Goal: Task Accomplishment & Management: Manage account settings

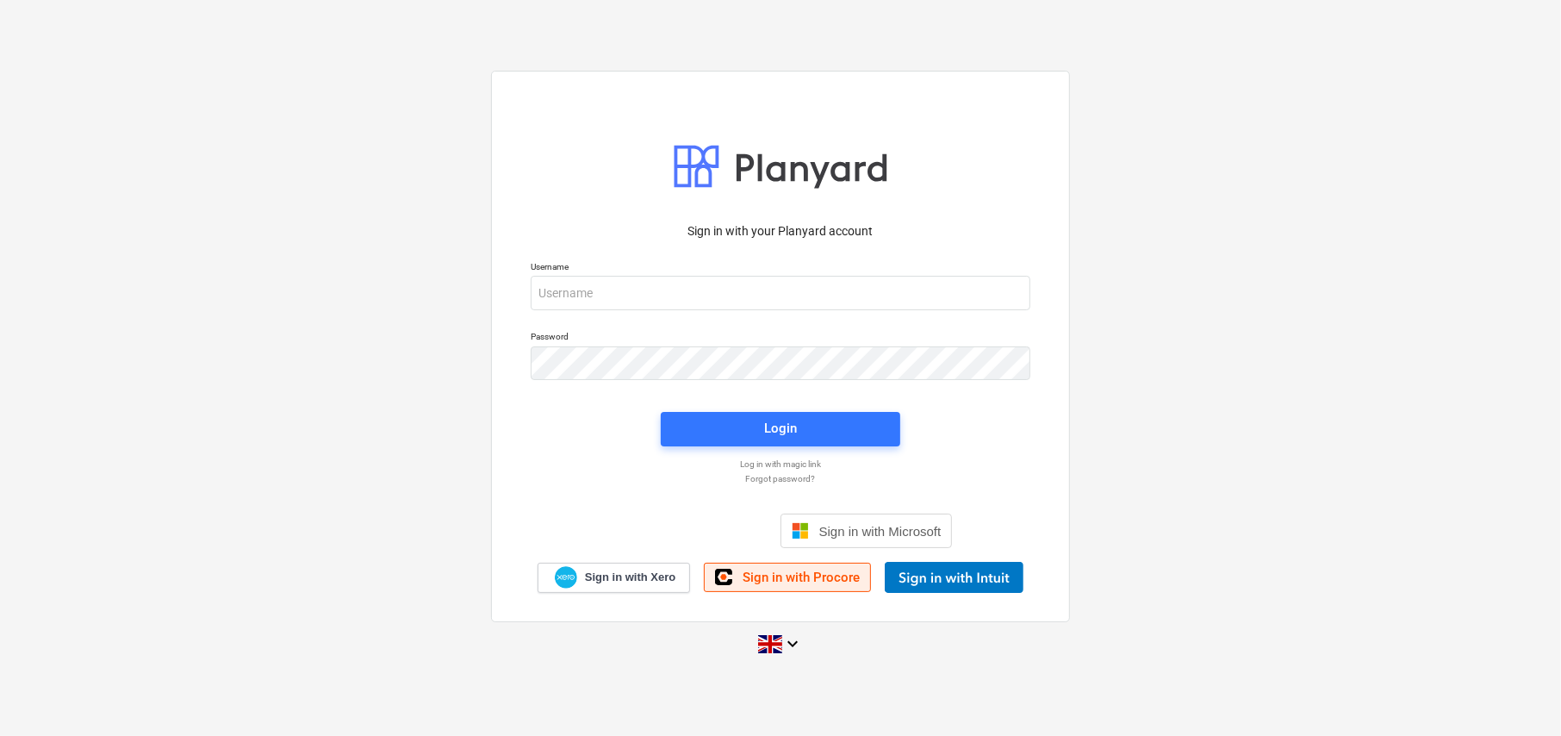
click at [825, 574] on span "Sign in with Procore" at bounding box center [801, 578] width 117 height 16
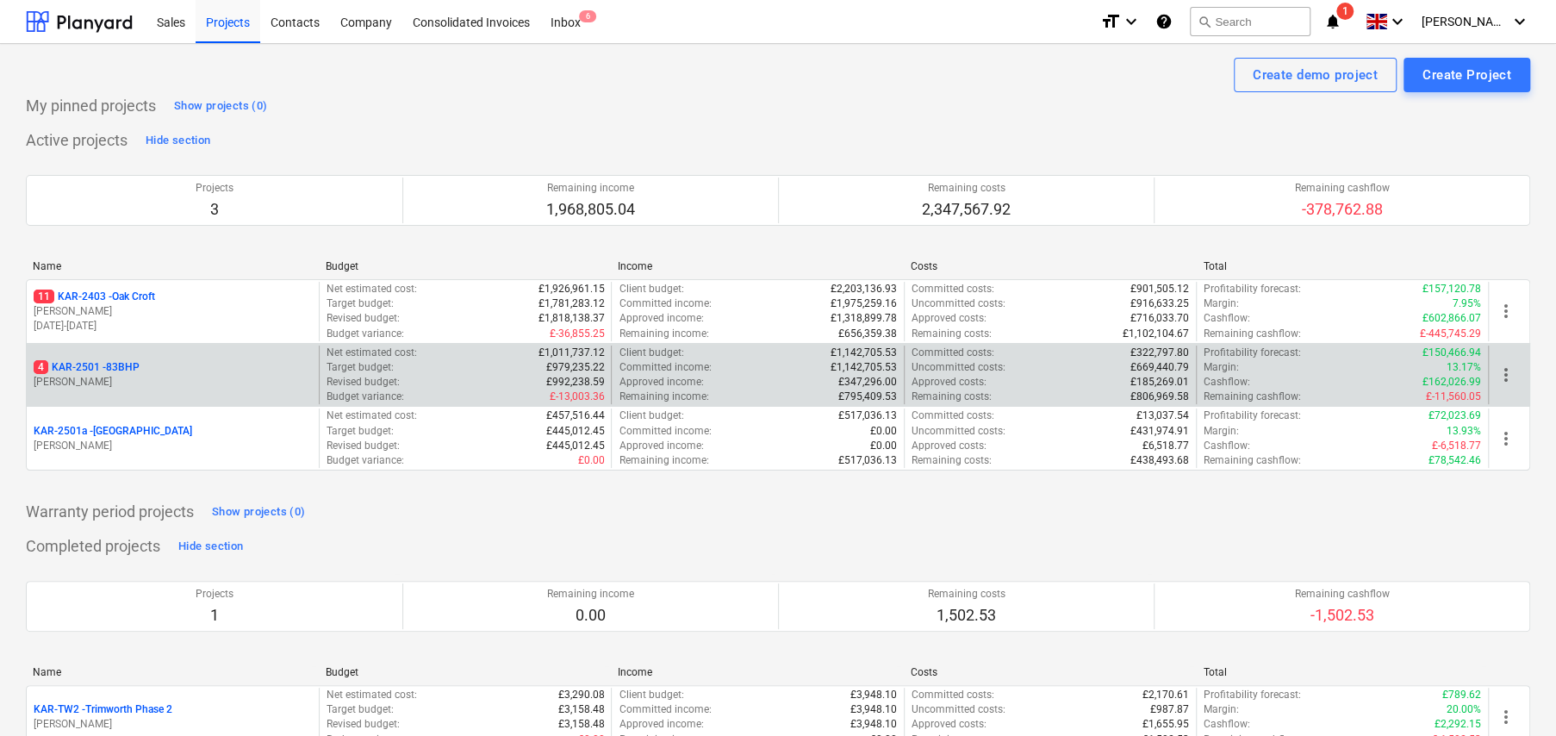
click at [104, 364] on p "4 KAR-2501 - 83BHP" at bounding box center [87, 367] width 106 height 15
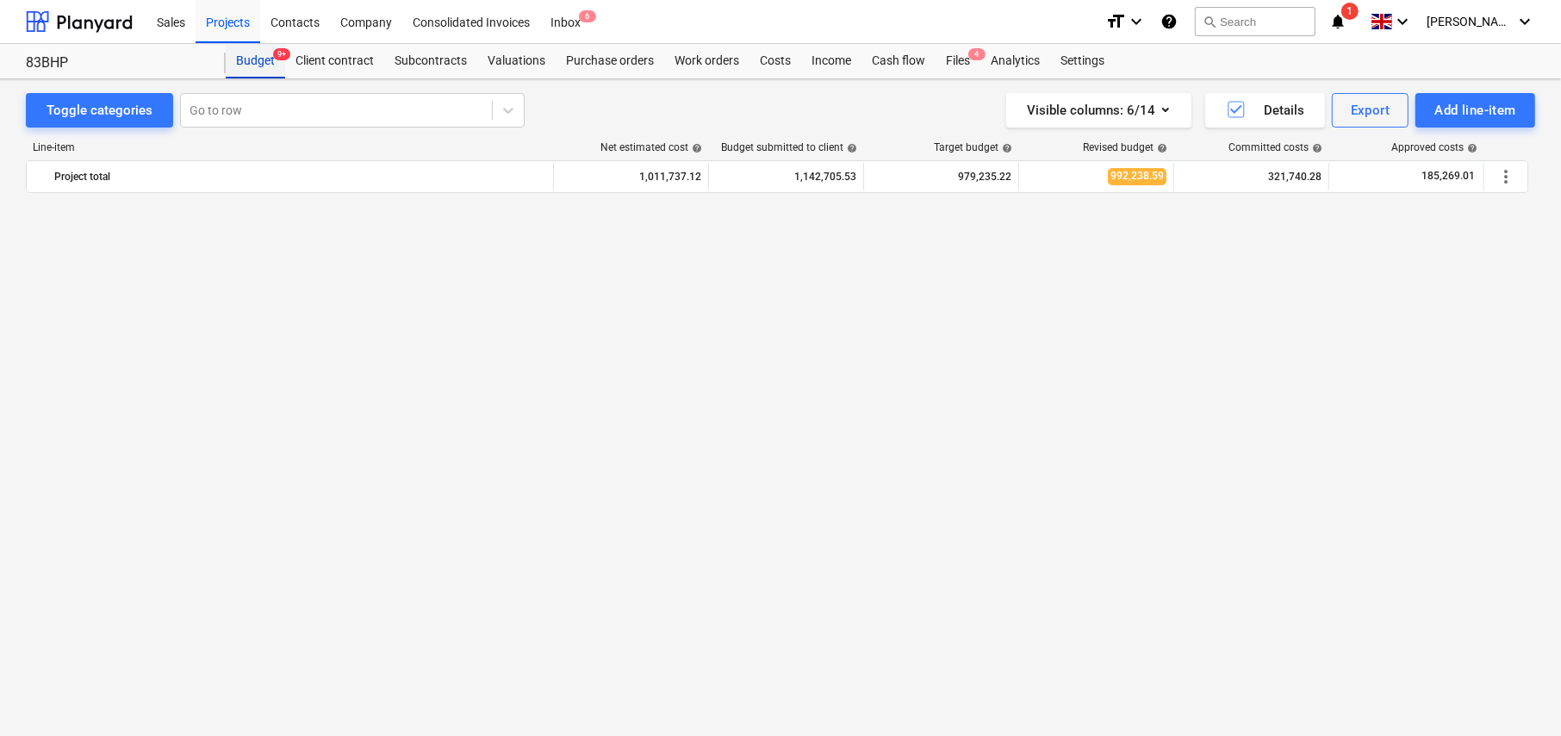
scroll to position [2853, 0]
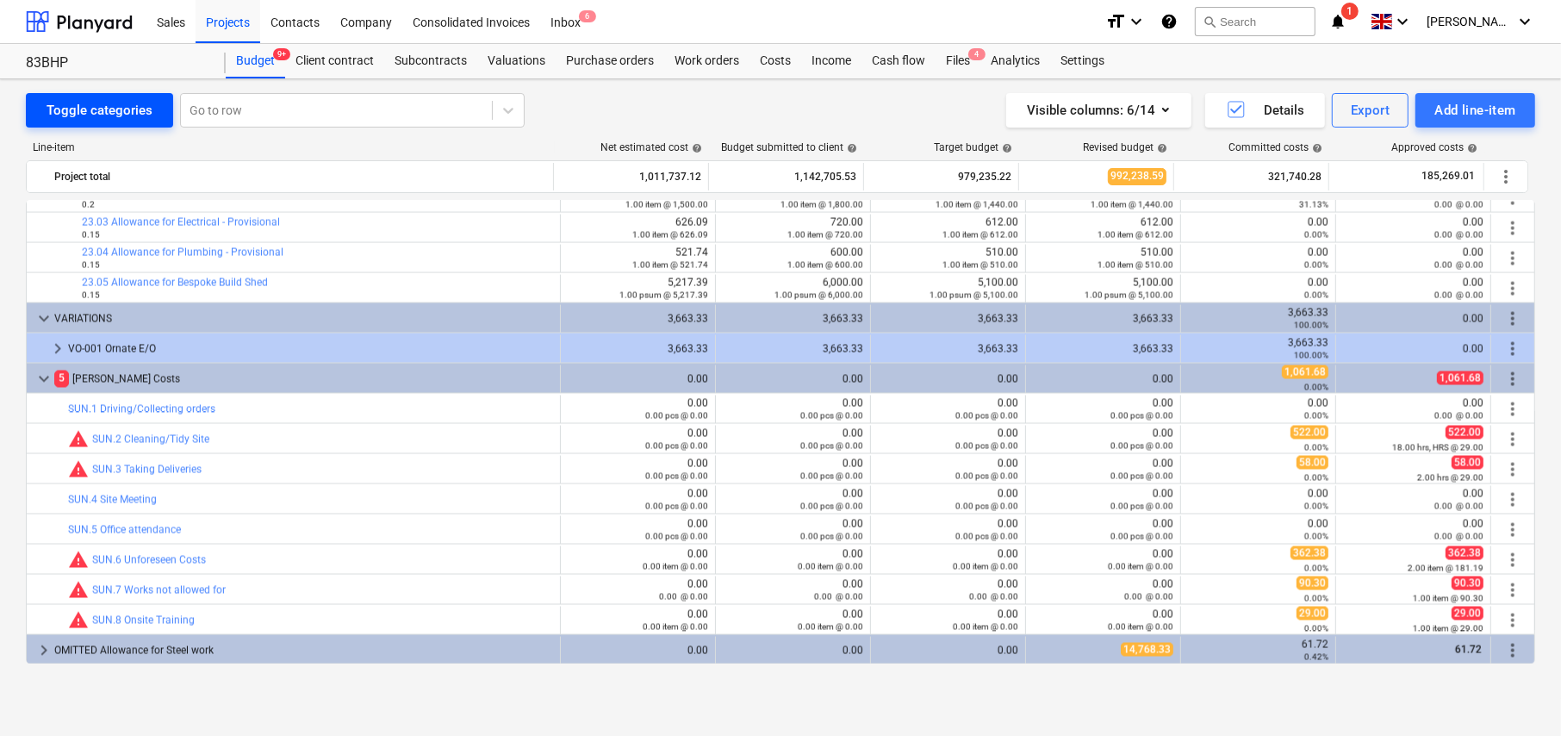
click at [55, 114] on div "Toggle categories" at bounding box center [100, 110] width 106 height 22
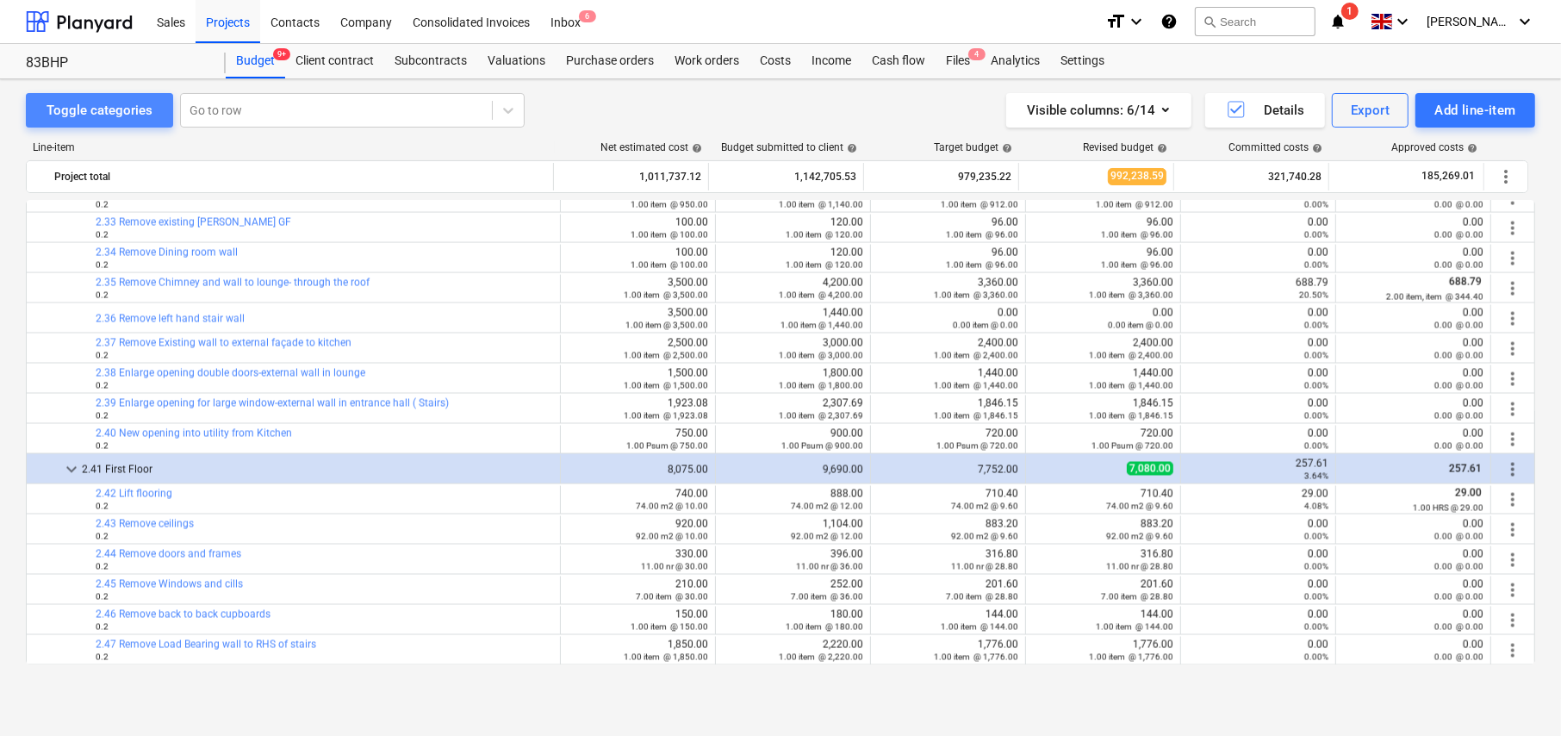
click at [109, 111] on div "Toggle categories" at bounding box center [100, 110] width 106 height 22
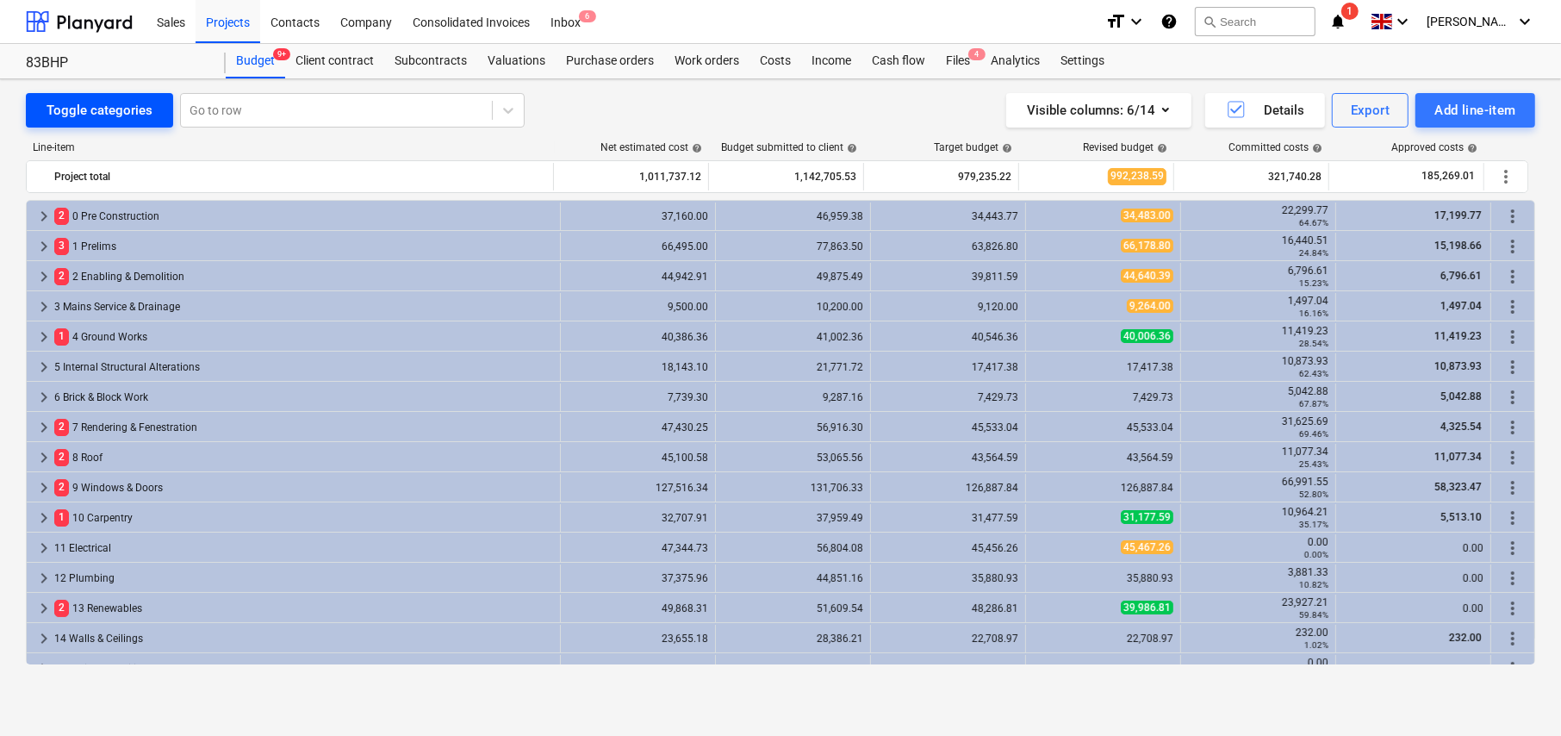
scroll to position [350, 0]
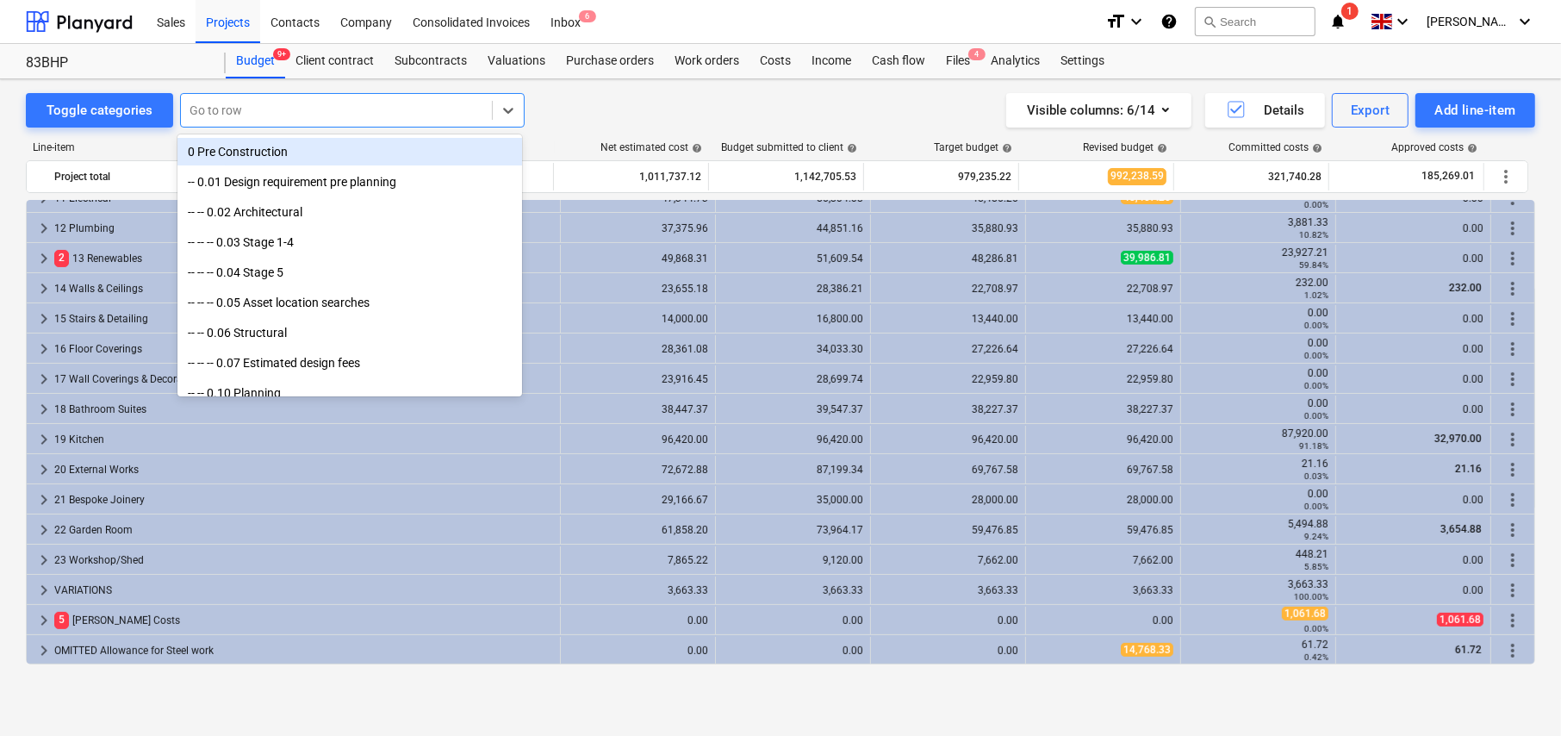
click at [295, 105] on div at bounding box center [337, 110] width 294 height 17
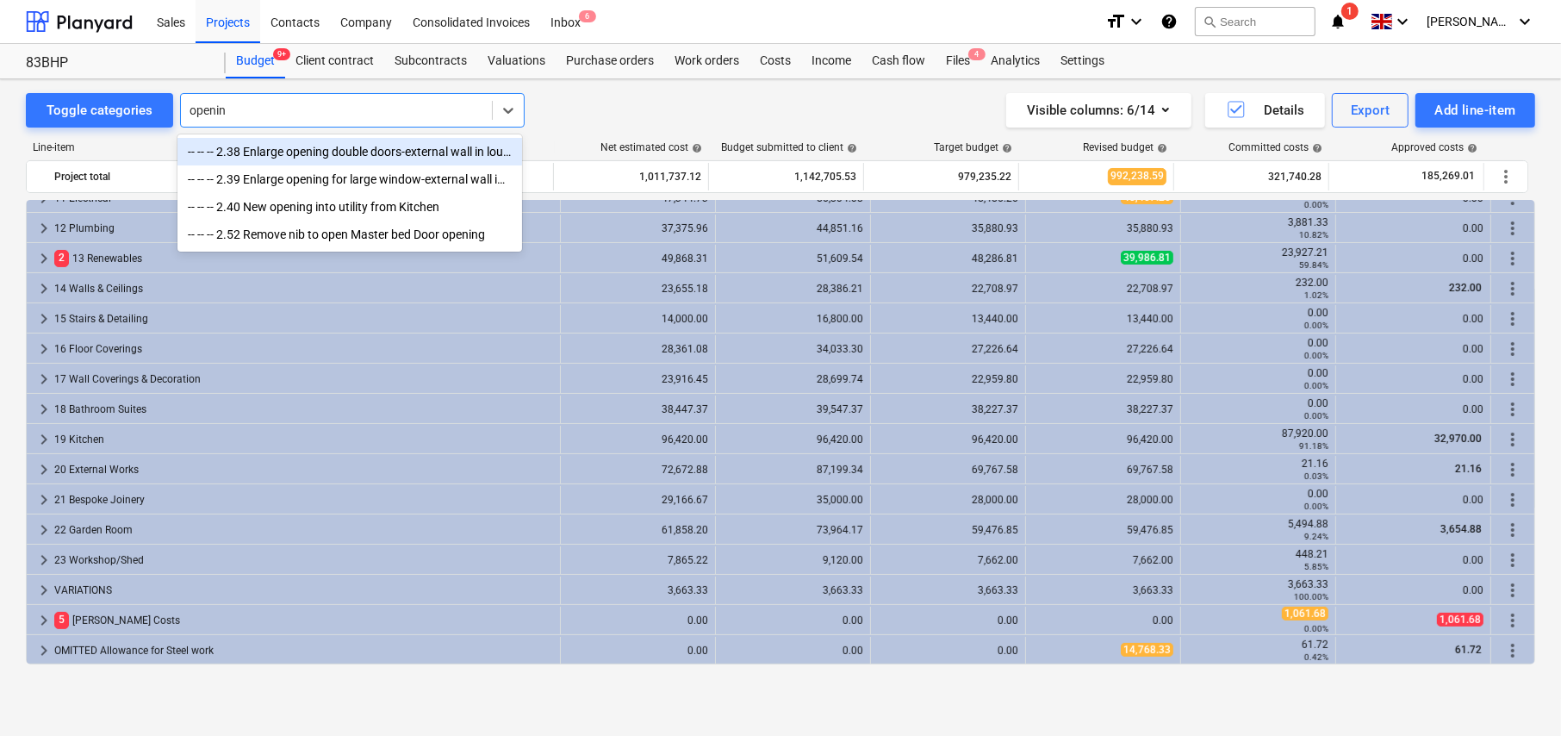
type input "opening"
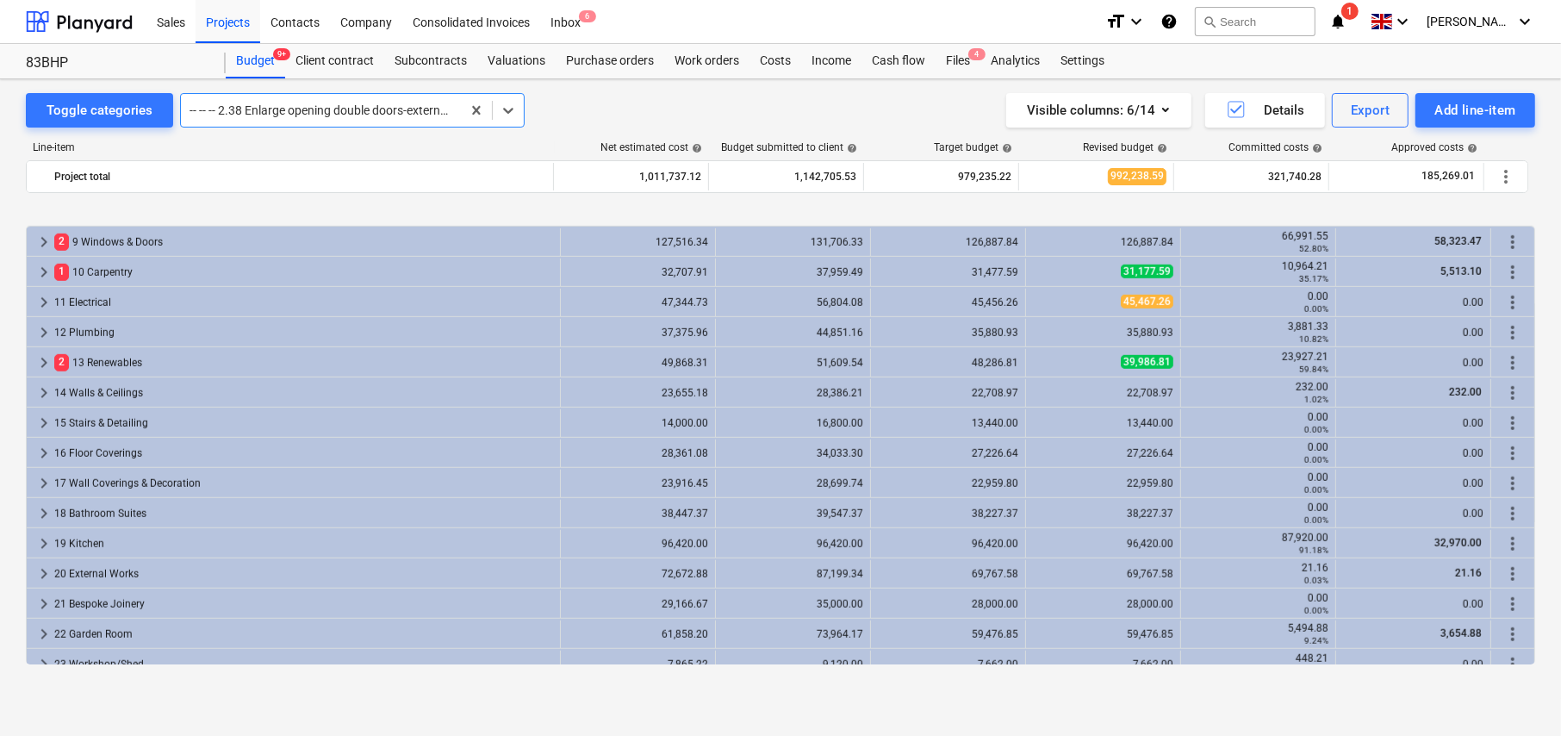
scroll to position [1315, 0]
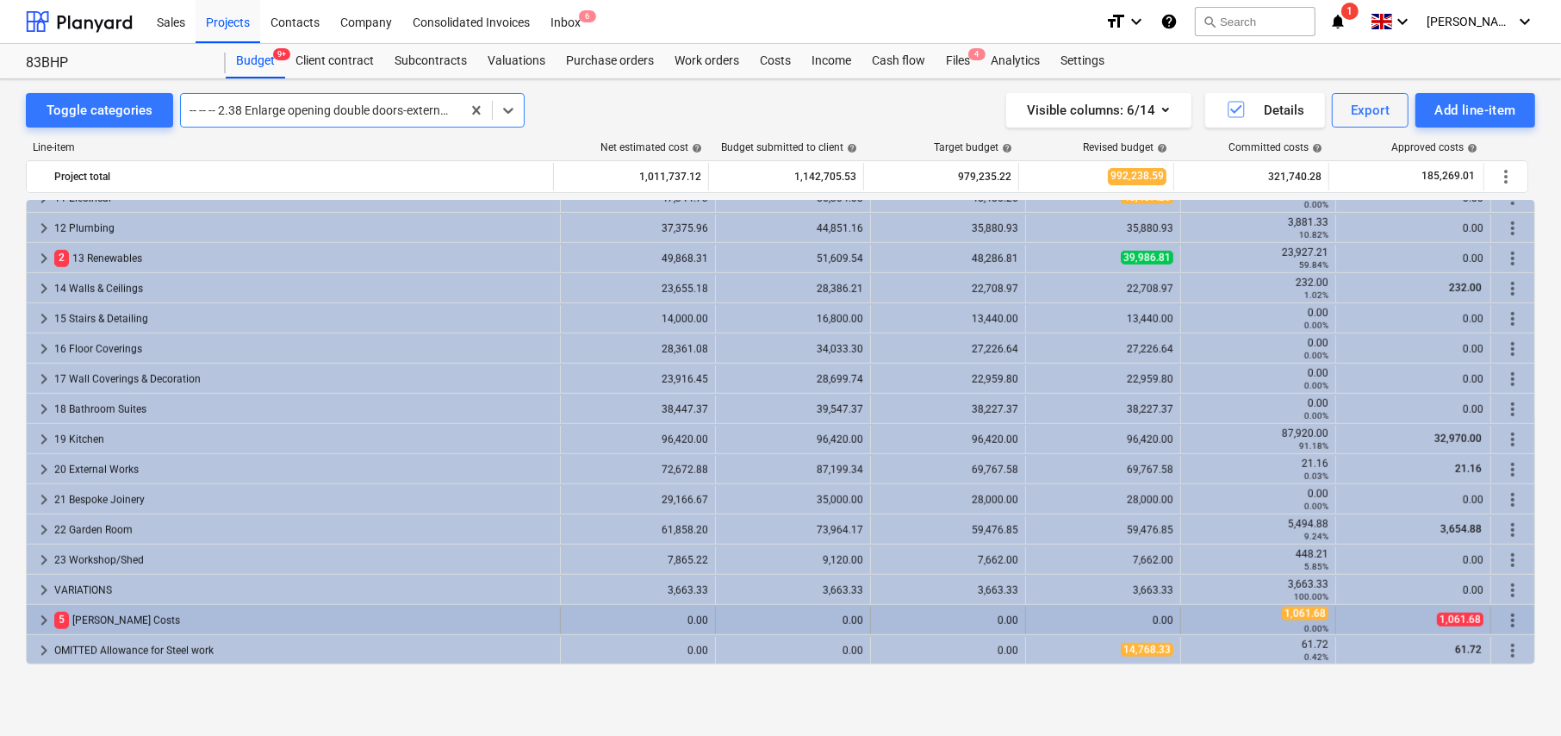
click at [42, 620] on span "keyboard_arrow_right" at bounding box center [44, 620] width 21 height 21
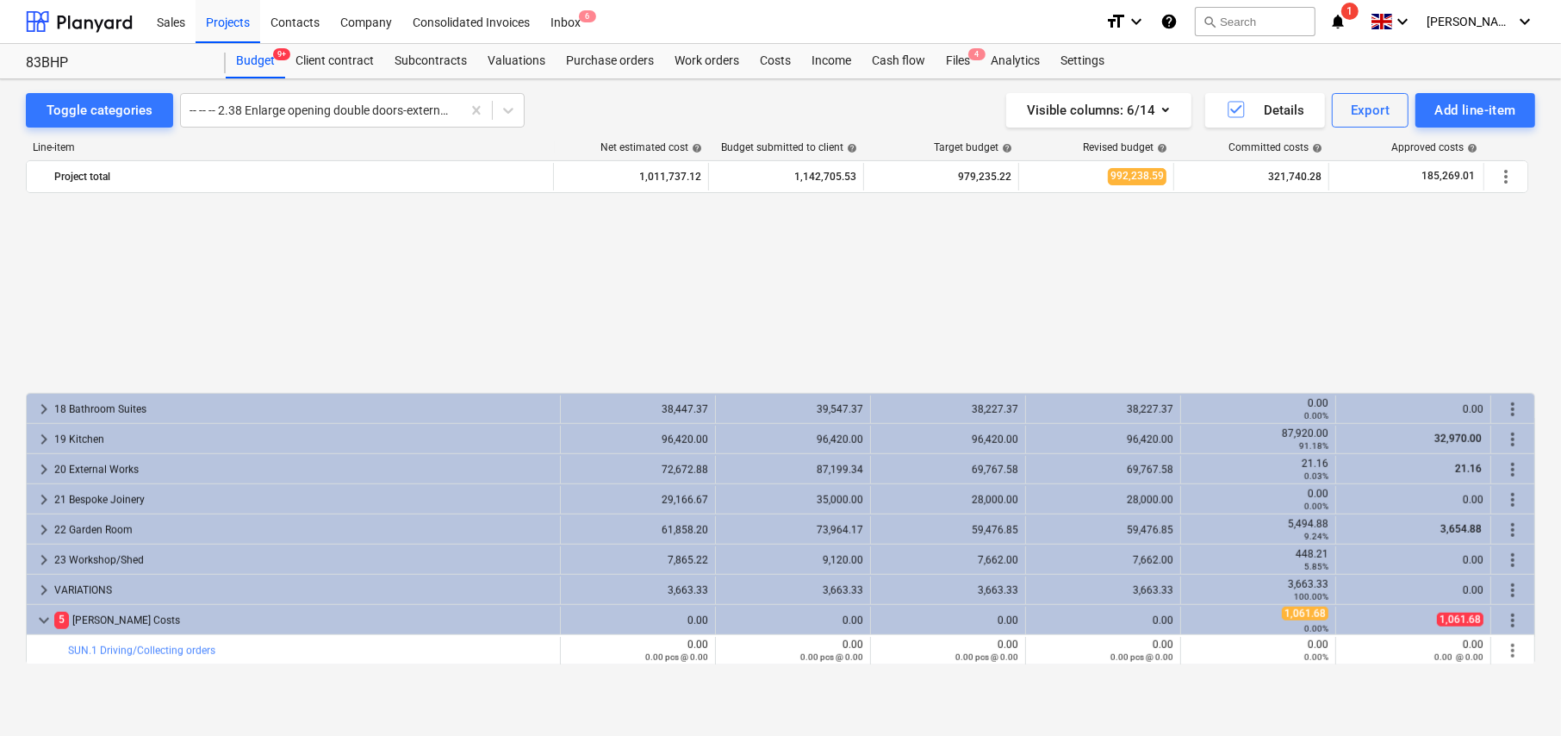
scroll to position [1556, 0]
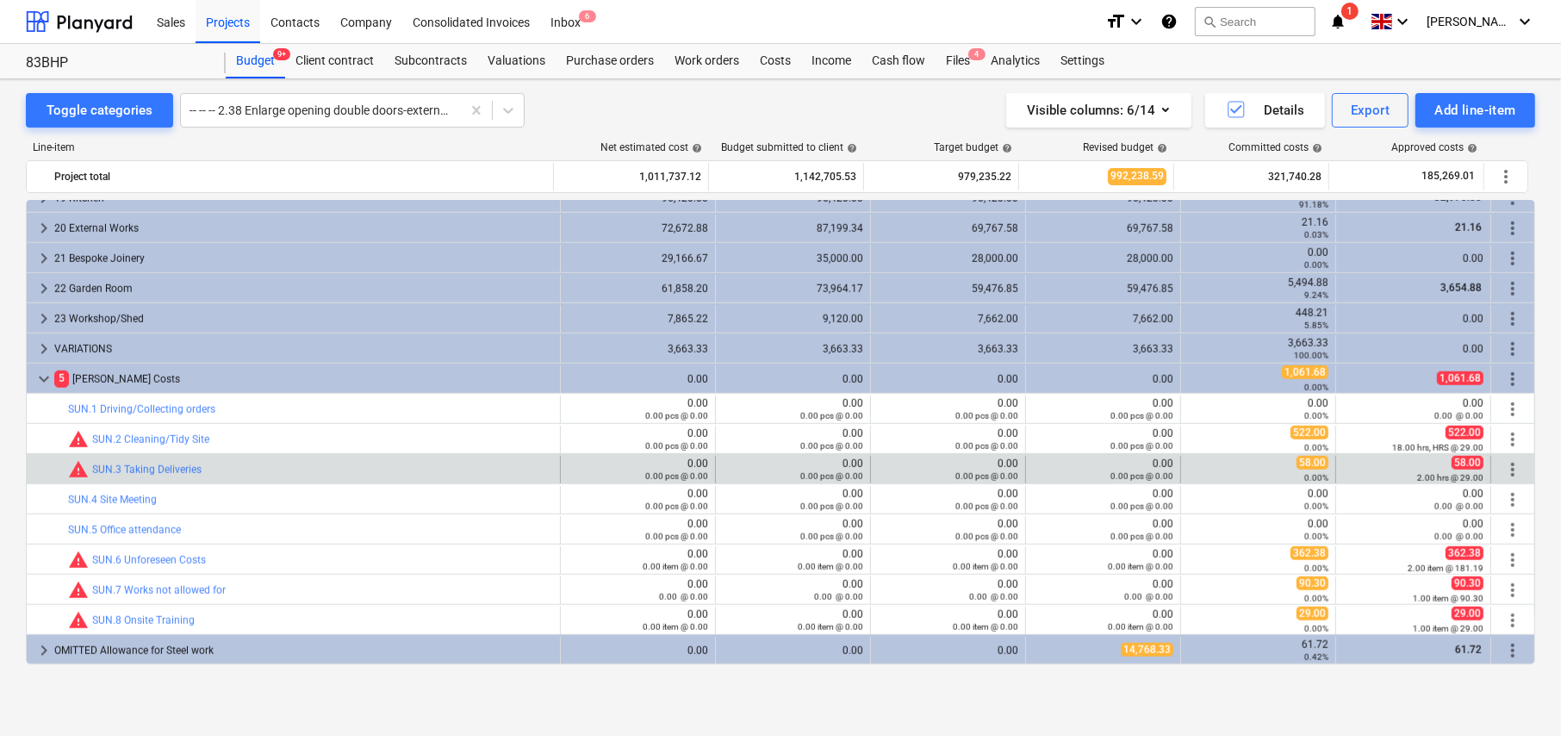
click at [1508, 469] on span "more_vert" at bounding box center [1513, 469] width 21 height 21
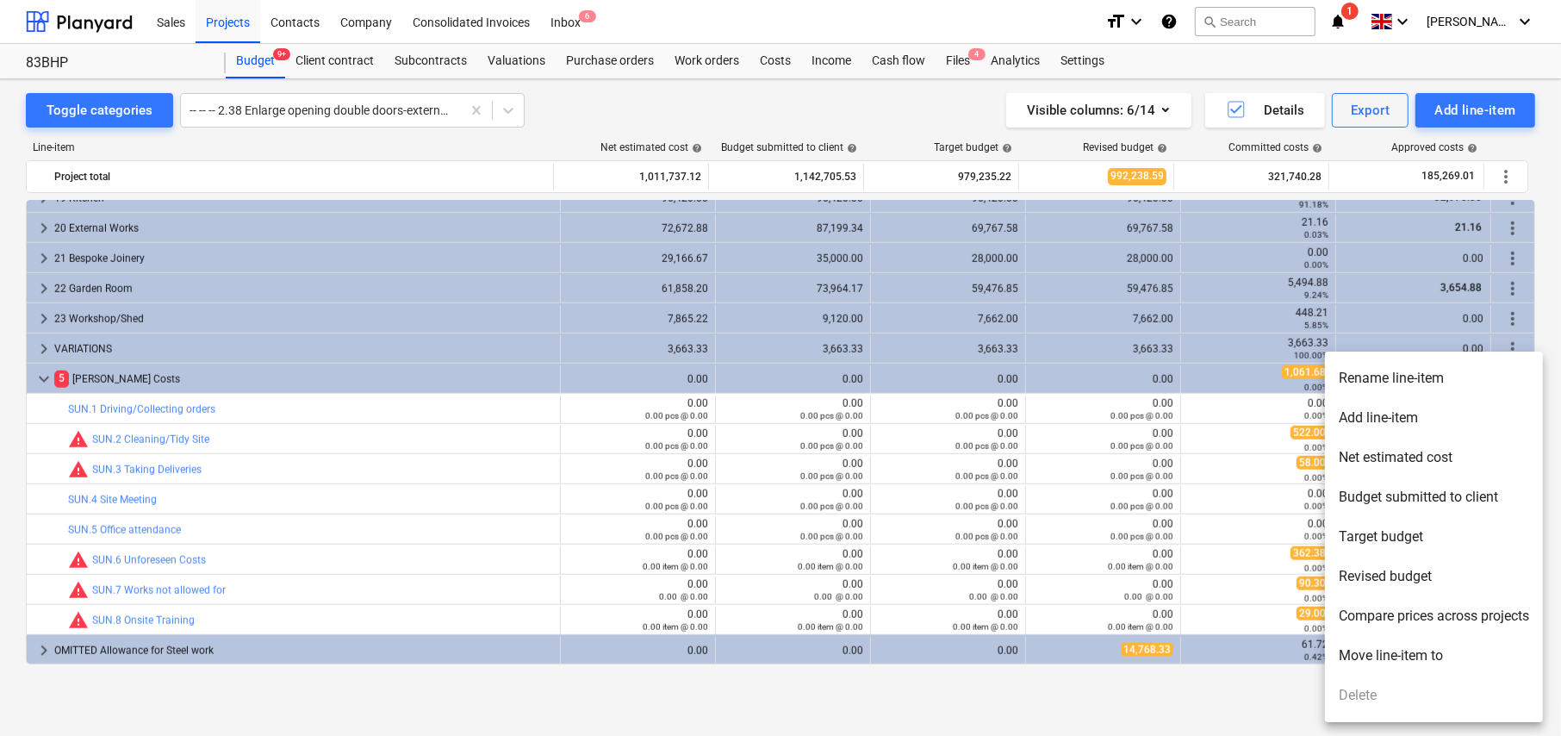
click at [1398, 383] on li "Rename line-item" at bounding box center [1434, 378] width 218 height 40
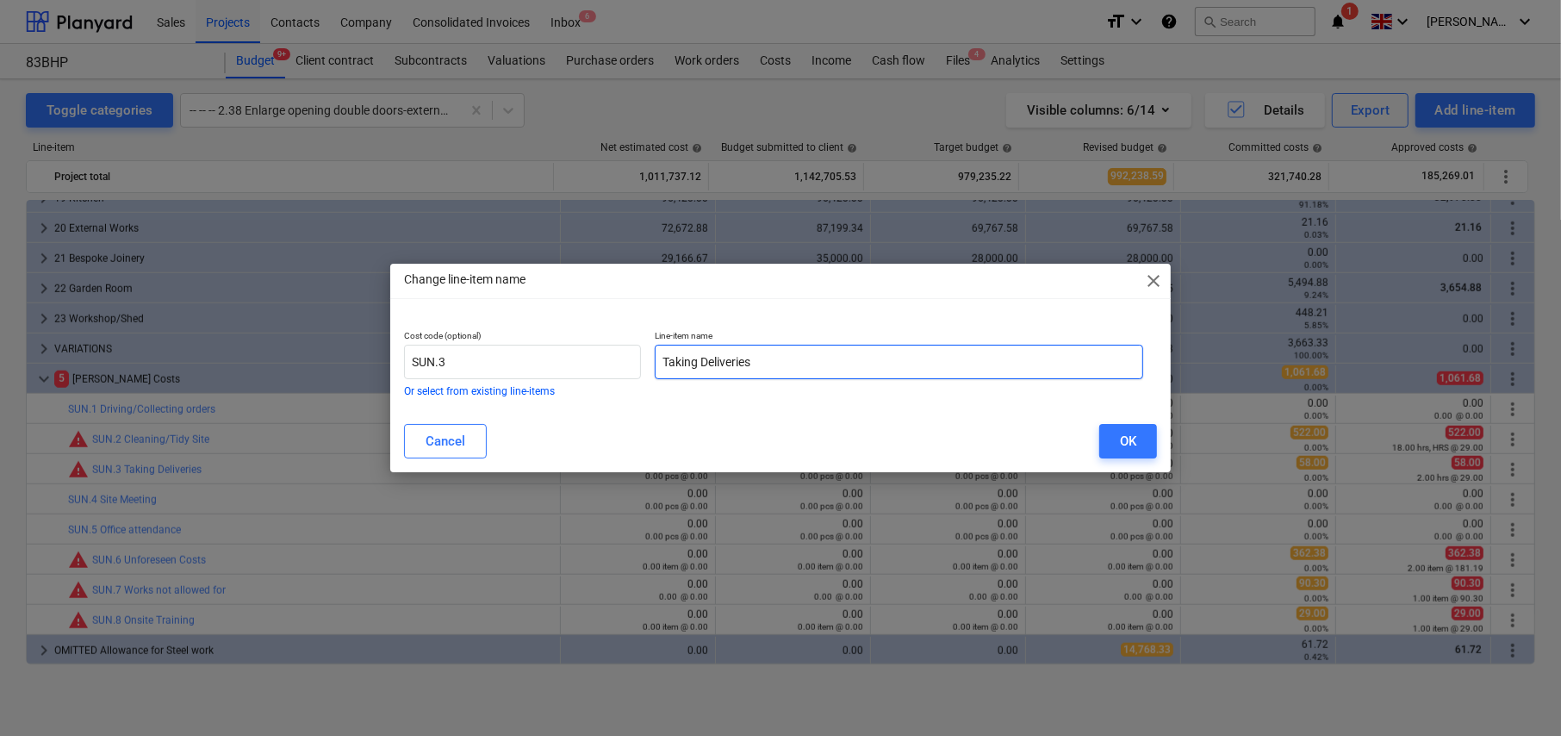
click at [801, 362] on input "Taking Deliveries" at bounding box center [899, 362] width 489 height 34
type input "Taking Deliveries/Bumping out"
click at [1130, 441] on div "OK" at bounding box center [1128, 441] width 16 height 22
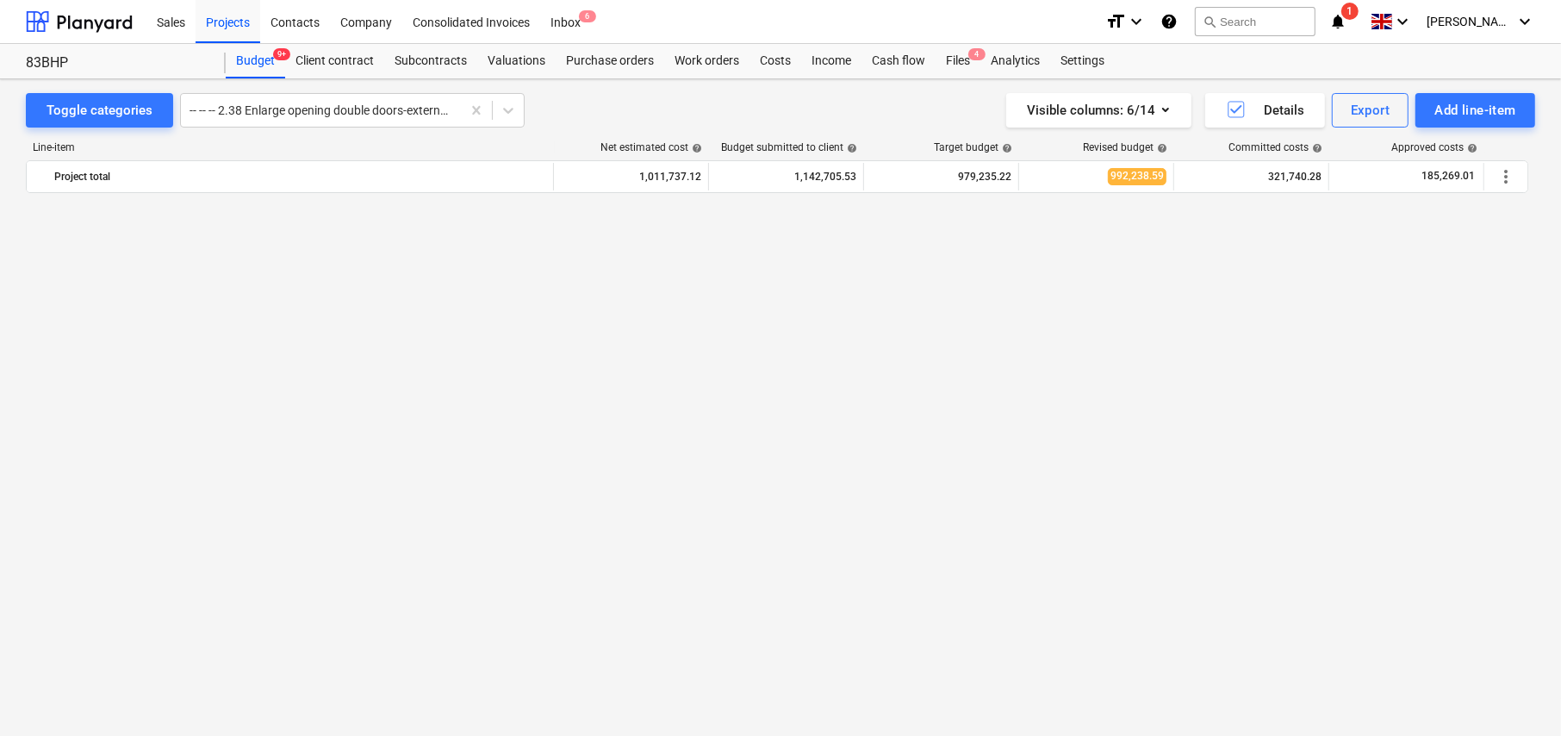
scroll to position [1555, 0]
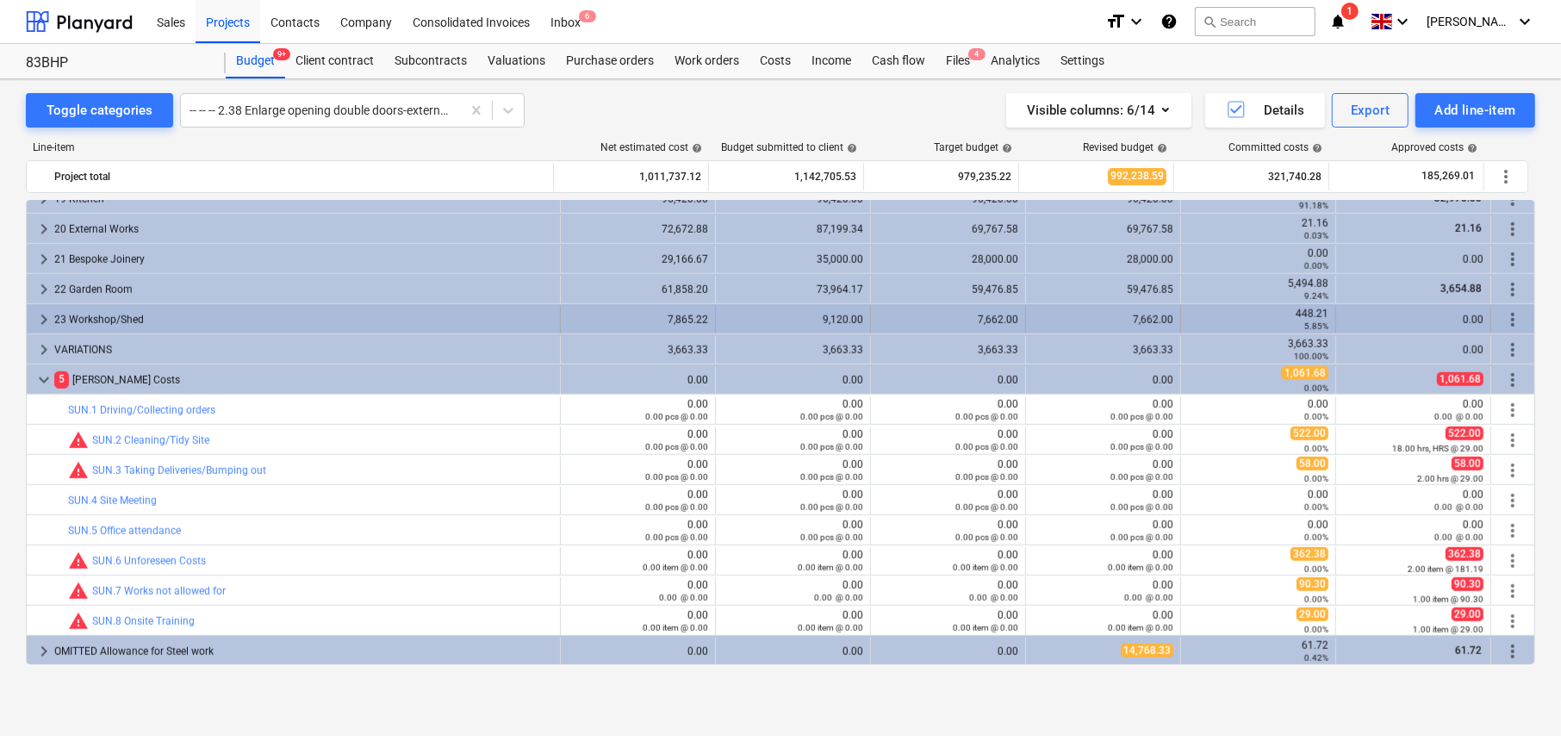
click at [40, 315] on span "keyboard_arrow_right" at bounding box center [44, 319] width 21 height 21
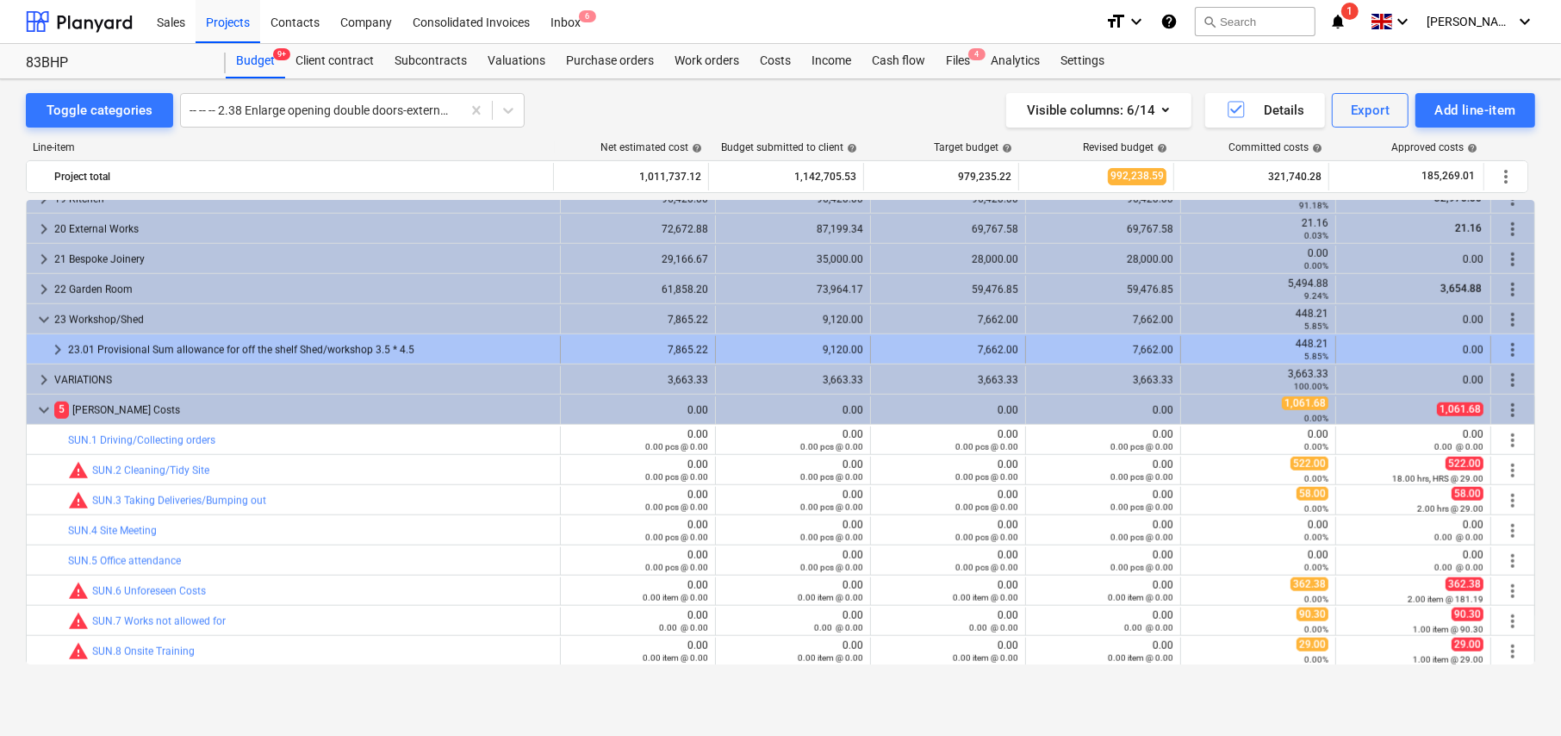
click at [59, 346] on span "keyboard_arrow_right" at bounding box center [57, 350] width 21 height 21
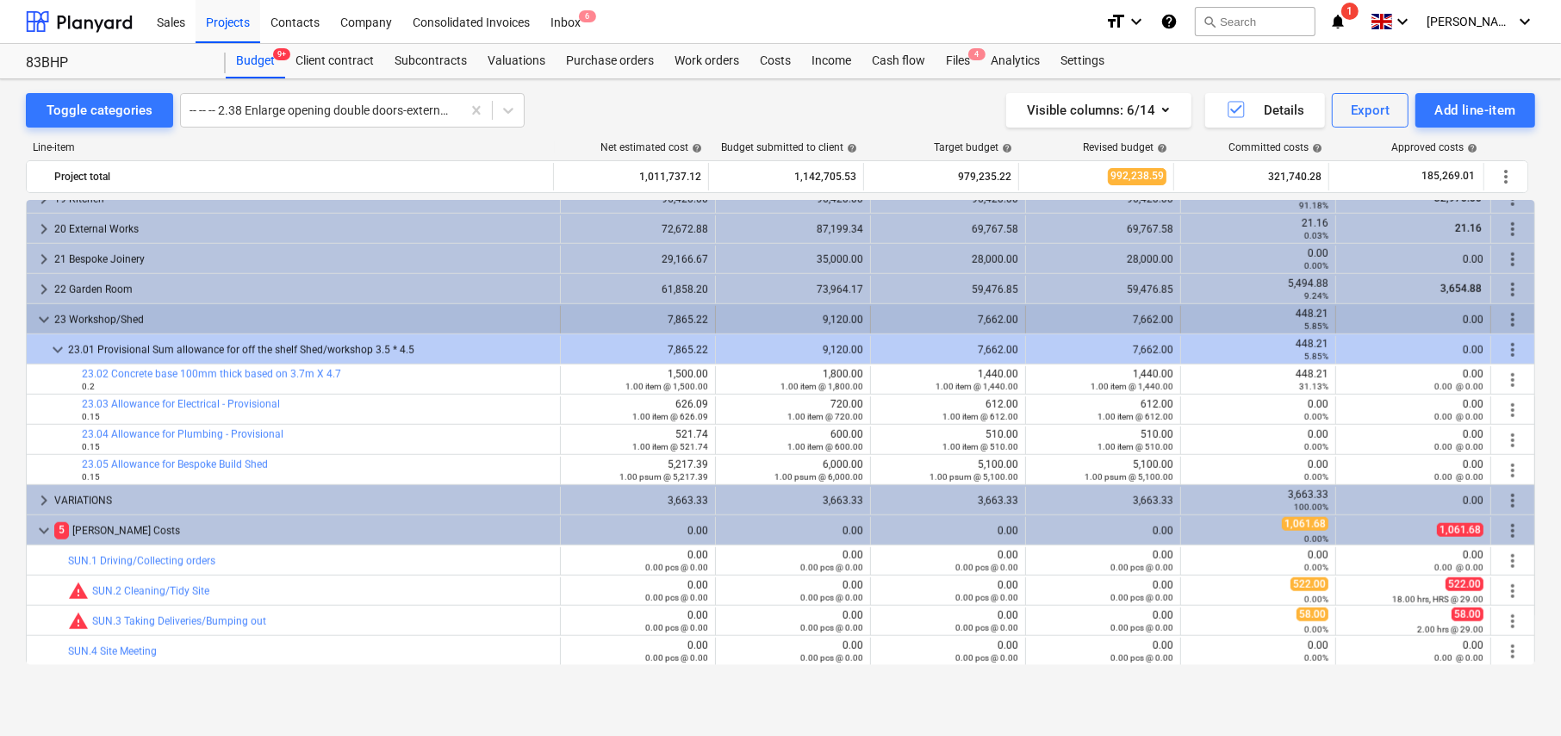
click at [41, 319] on span "keyboard_arrow_down" at bounding box center [44, 319] width 21 height 21
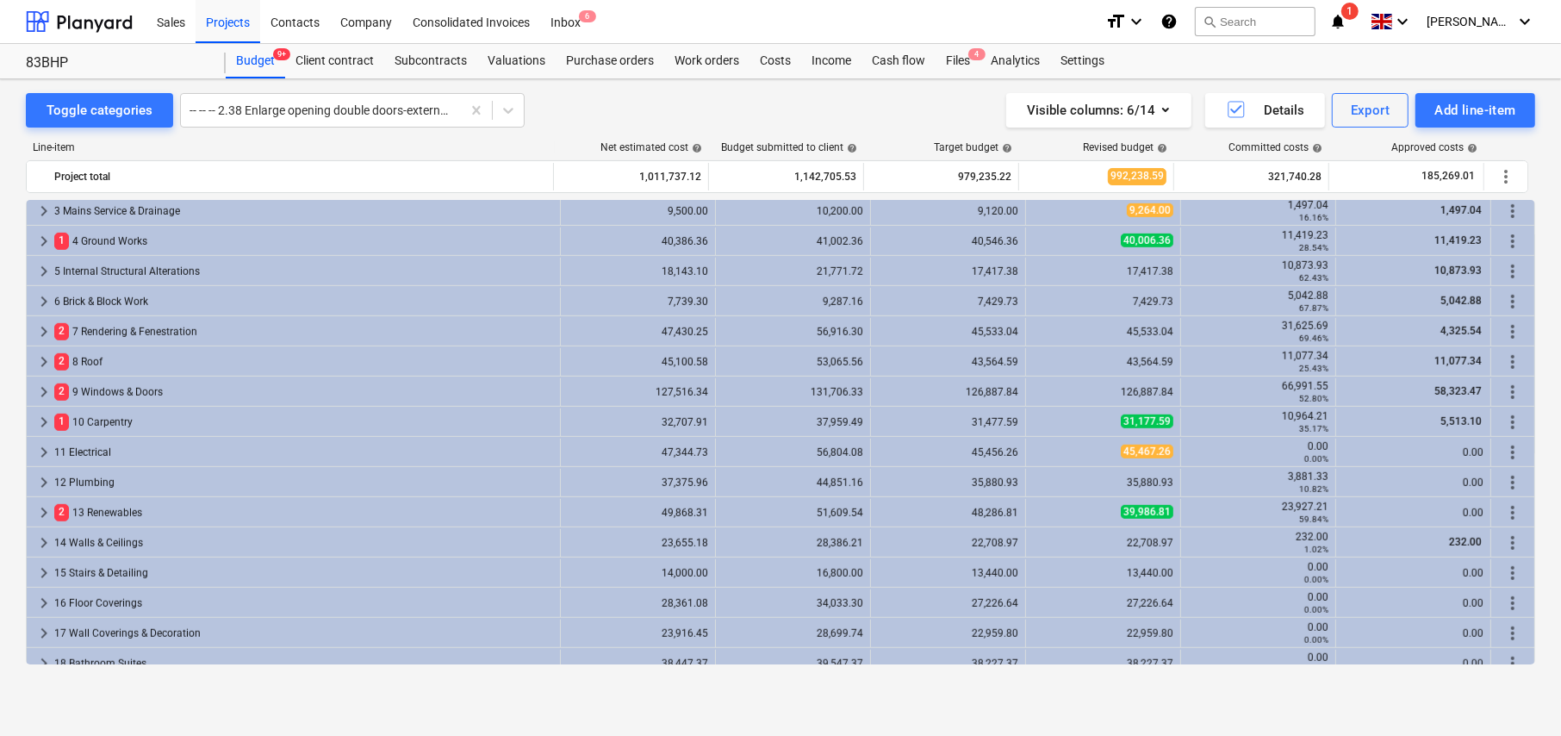
scroll to position [1038, 0]
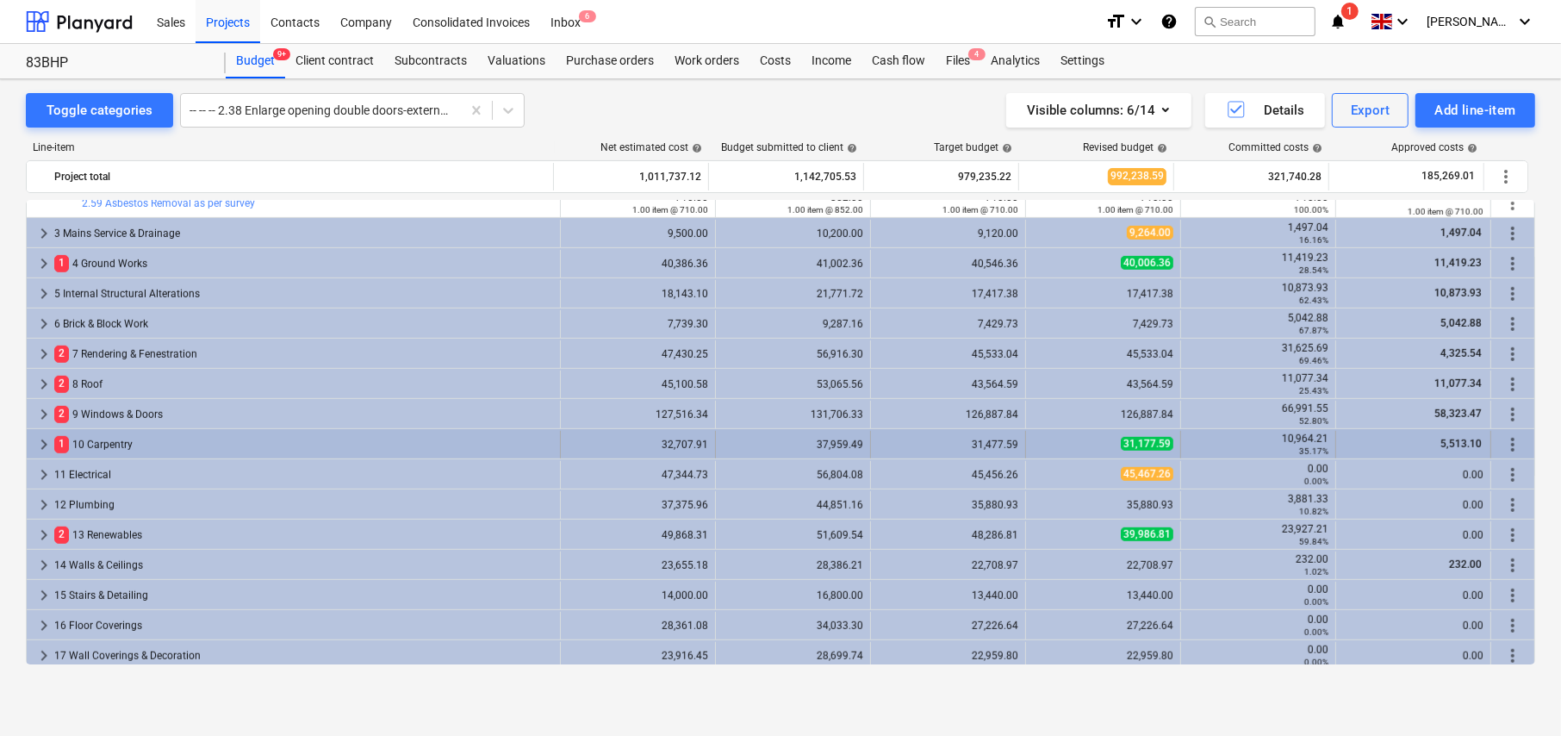
click at [42, 439] on span "keyboard_arrow_right" at bounding box center [44, 444] width 21 height 21
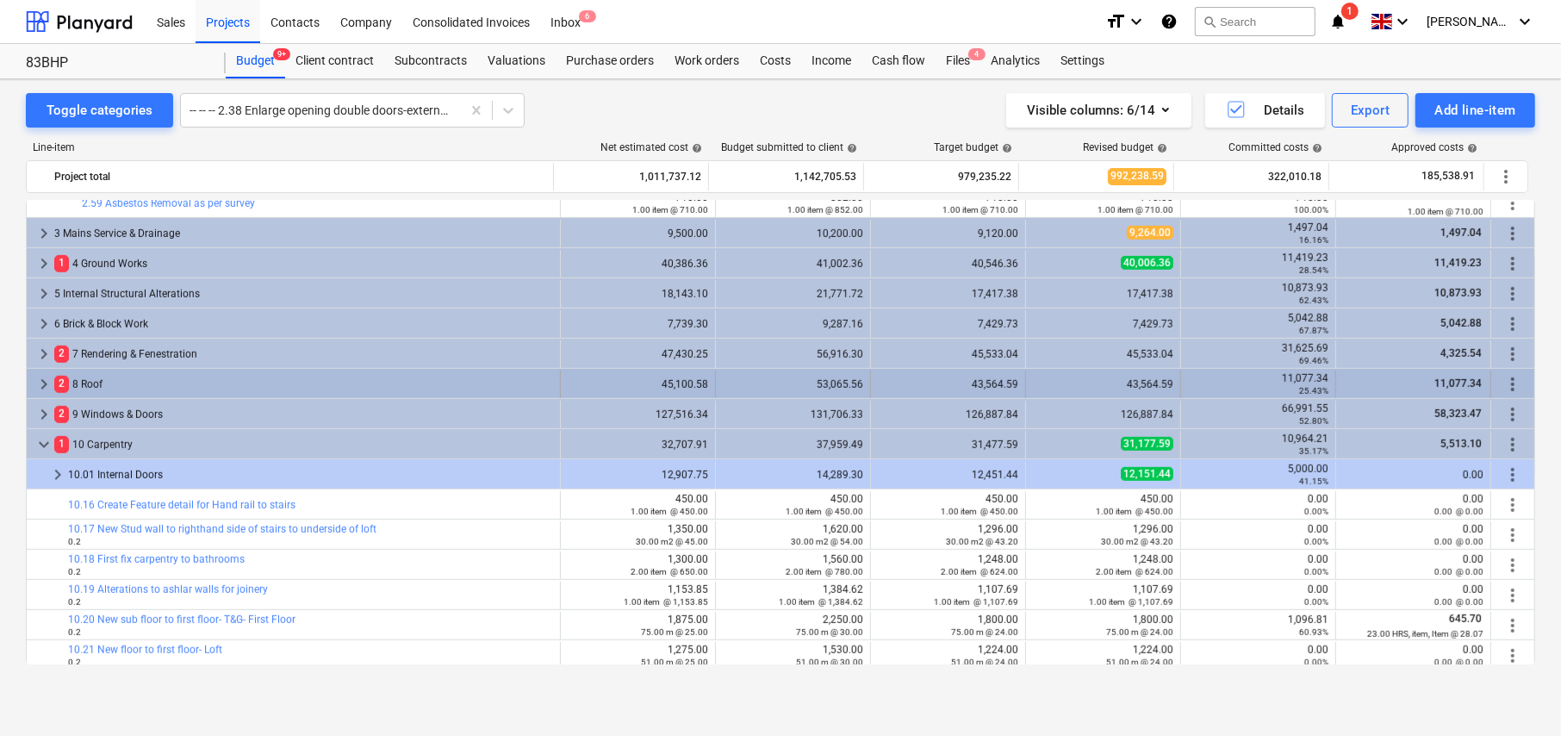
click at [43, 379] on span "keyboard_arrow_right" at bounding box center [44, 384] width 21 height 21
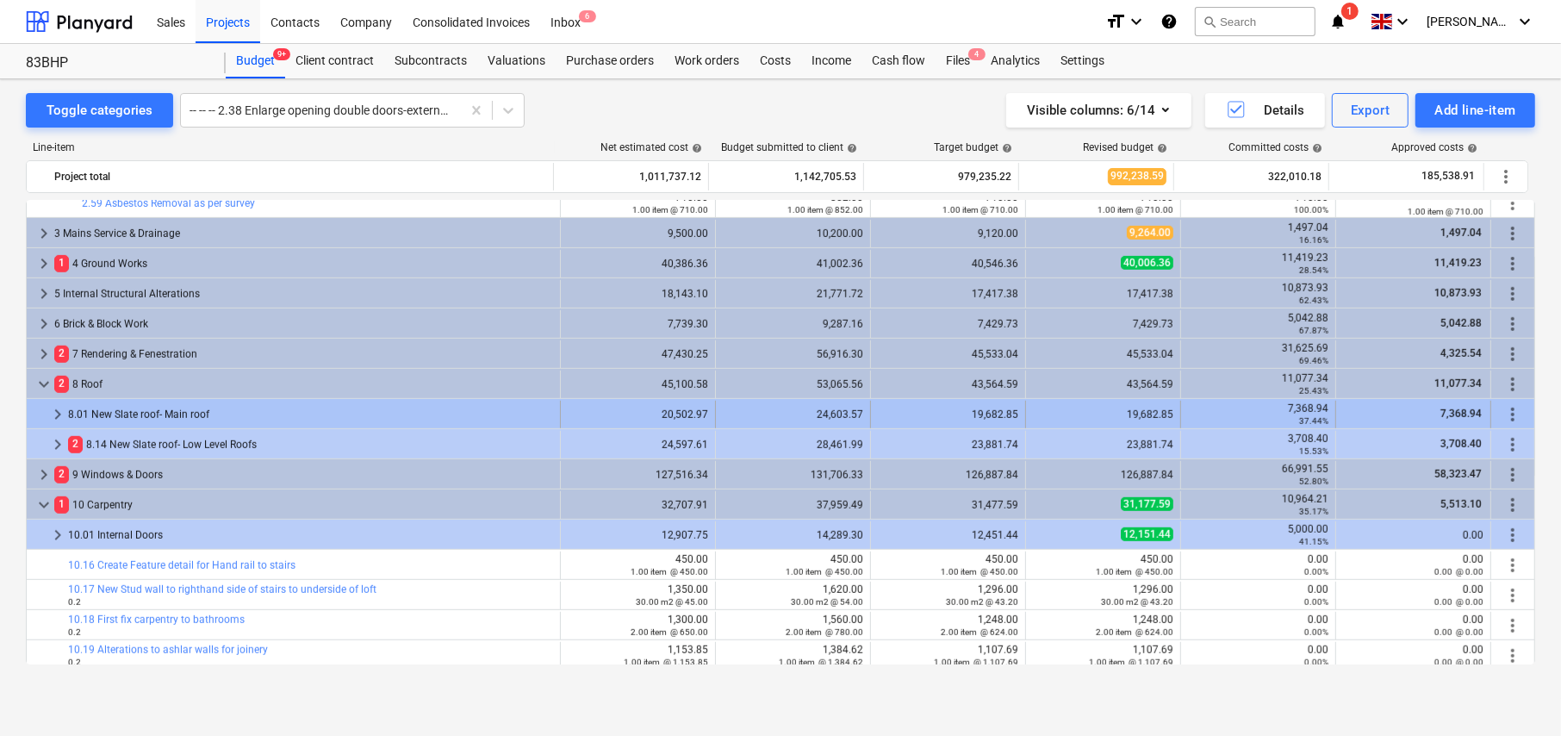
click at [53, 411] on span "keyboard_arrow_right" at bounding box center [57, 414] width 21 height 21
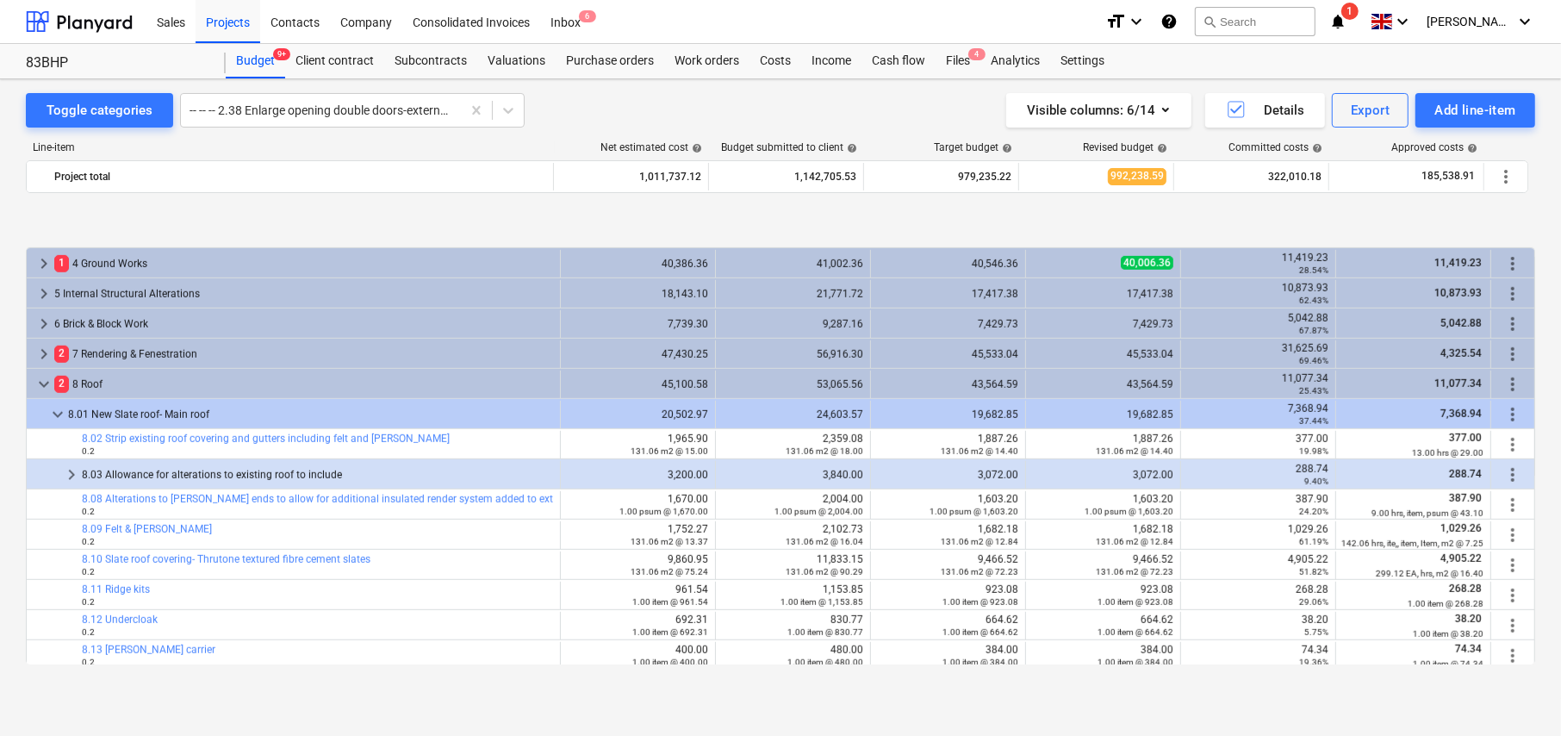
scroll to position [1125, 0]
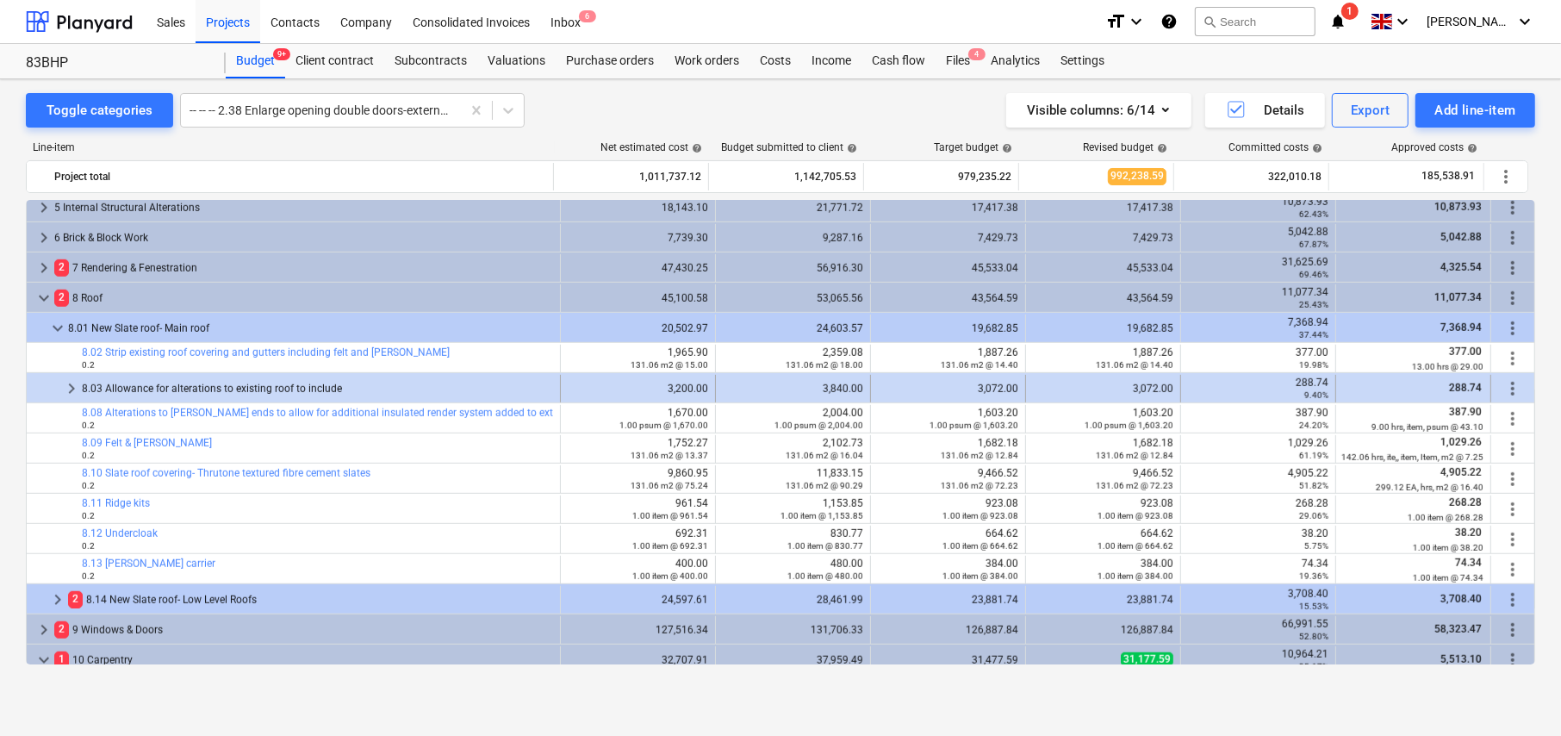
click at [75, 386] on span "keyboard_arrow_right" at bounding box center [71, 388] width 21 height 21
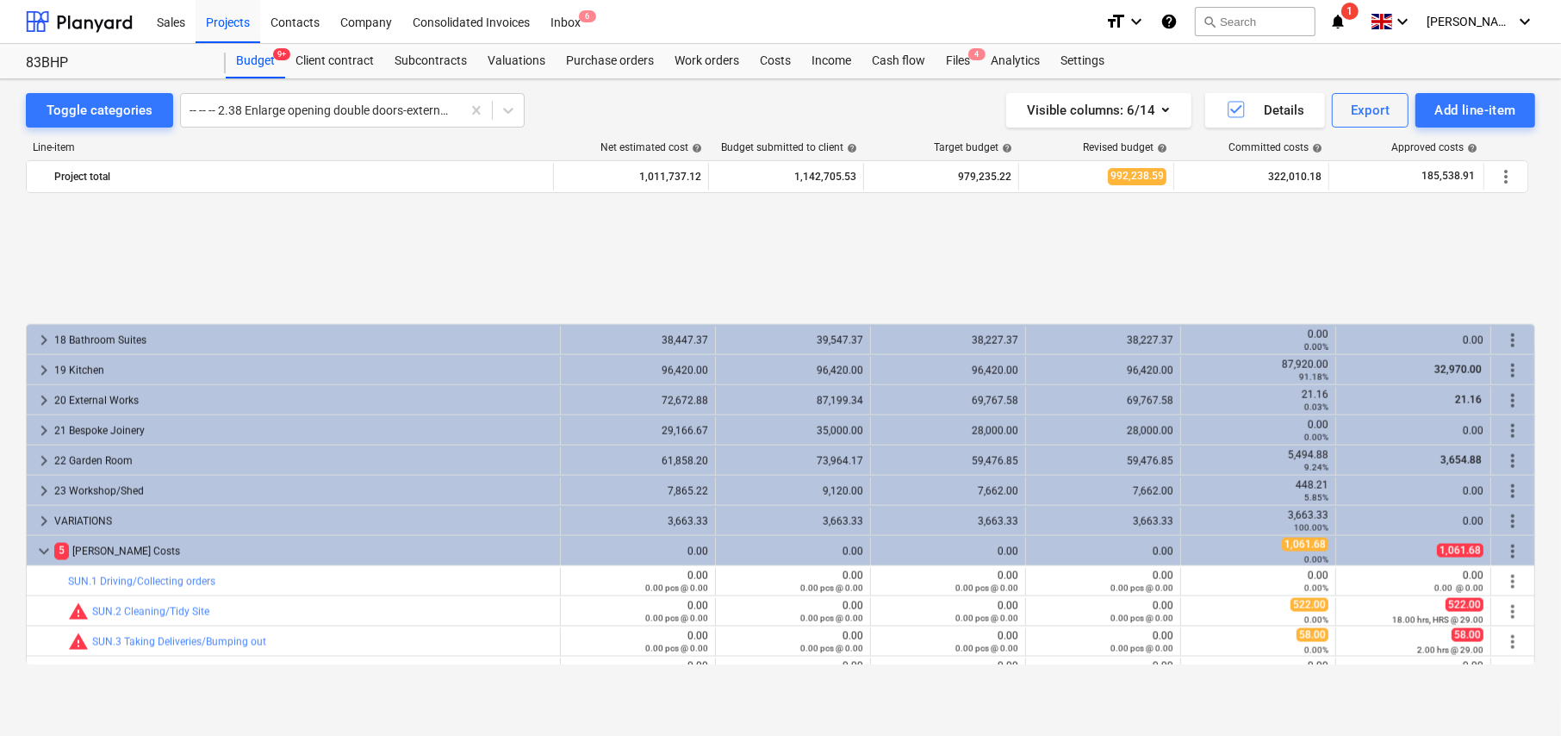
scroll to position [2431, 0]
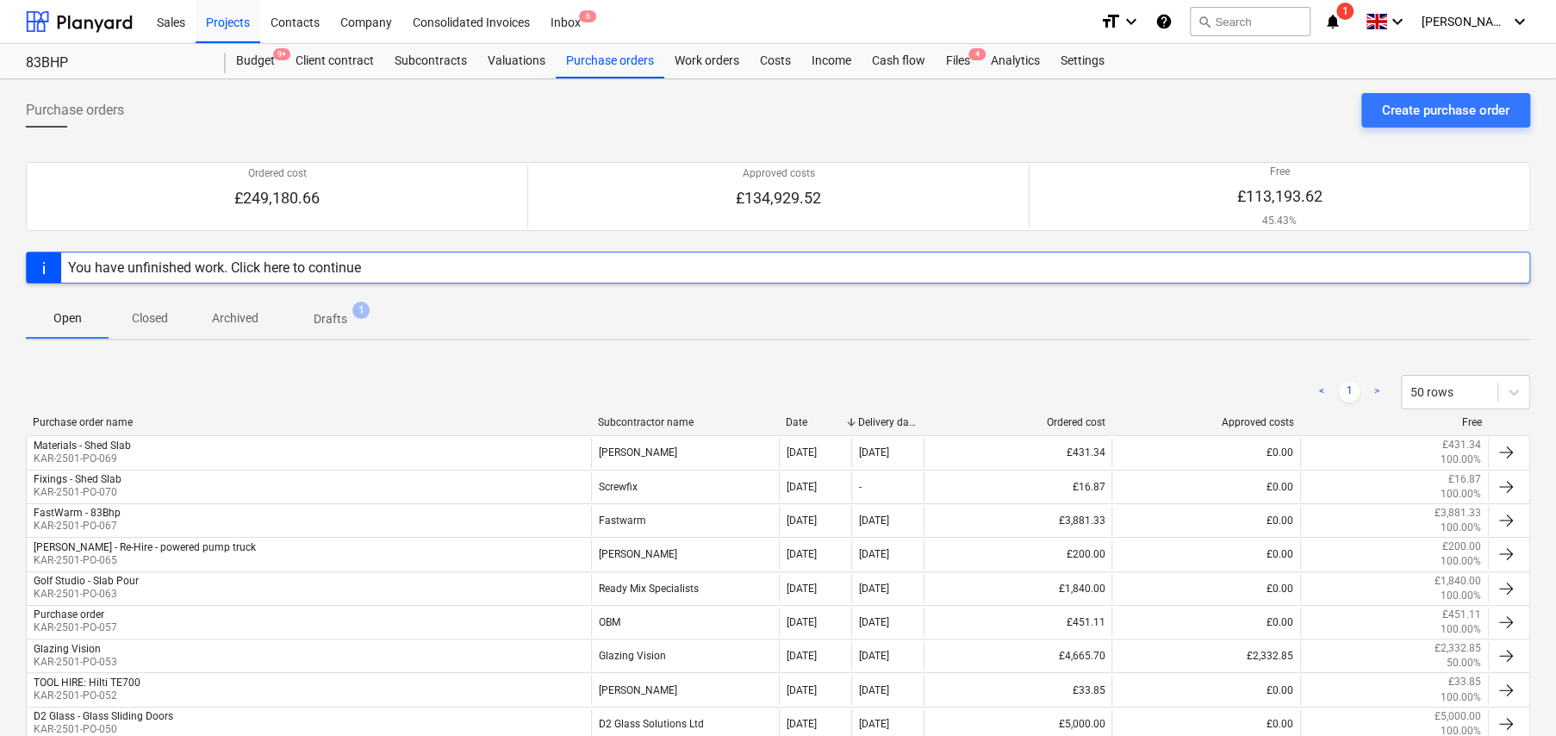
click at [159, 324] on p "Closed" at bounding box center [149, 318] width 41 height 18
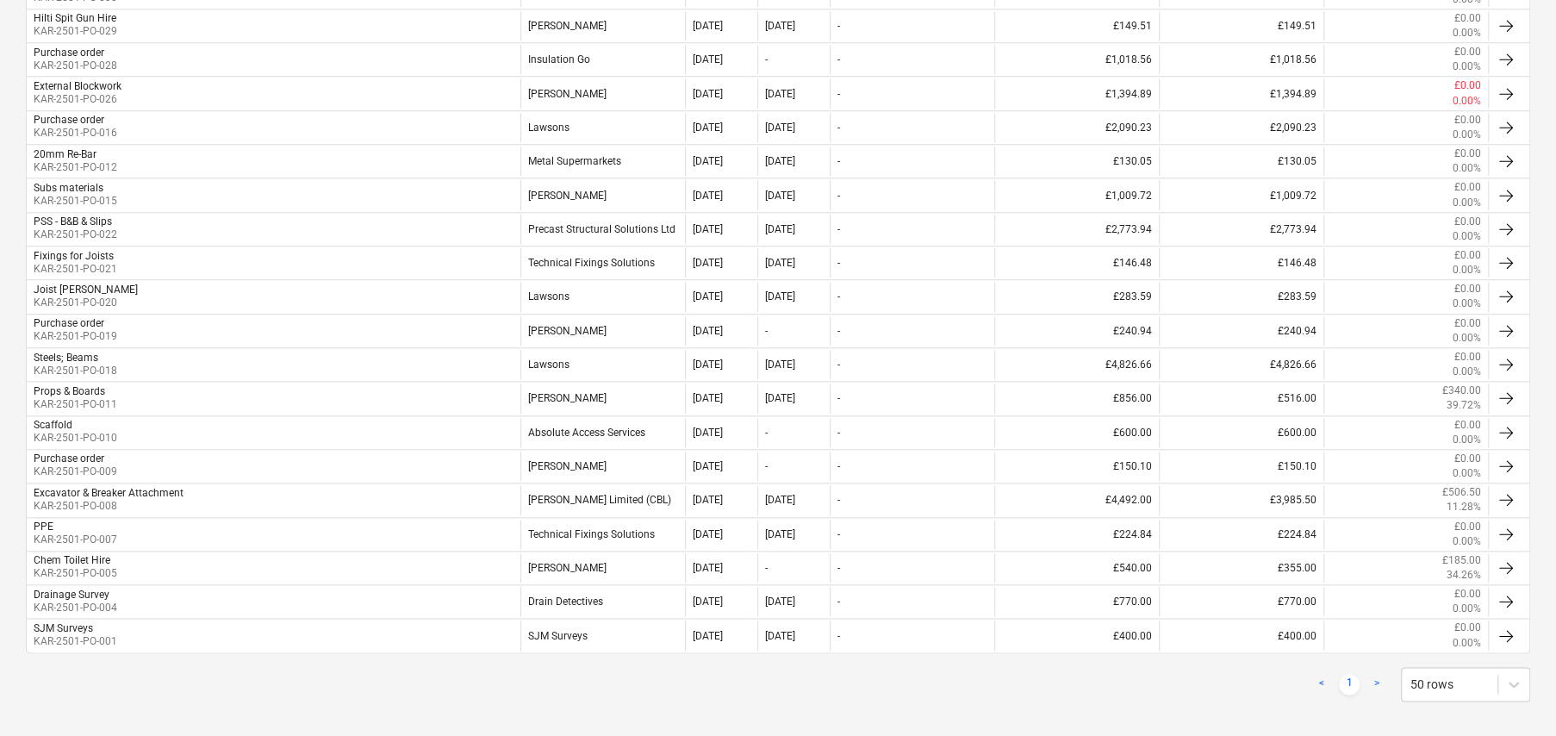
scroll to position [1149, 0]
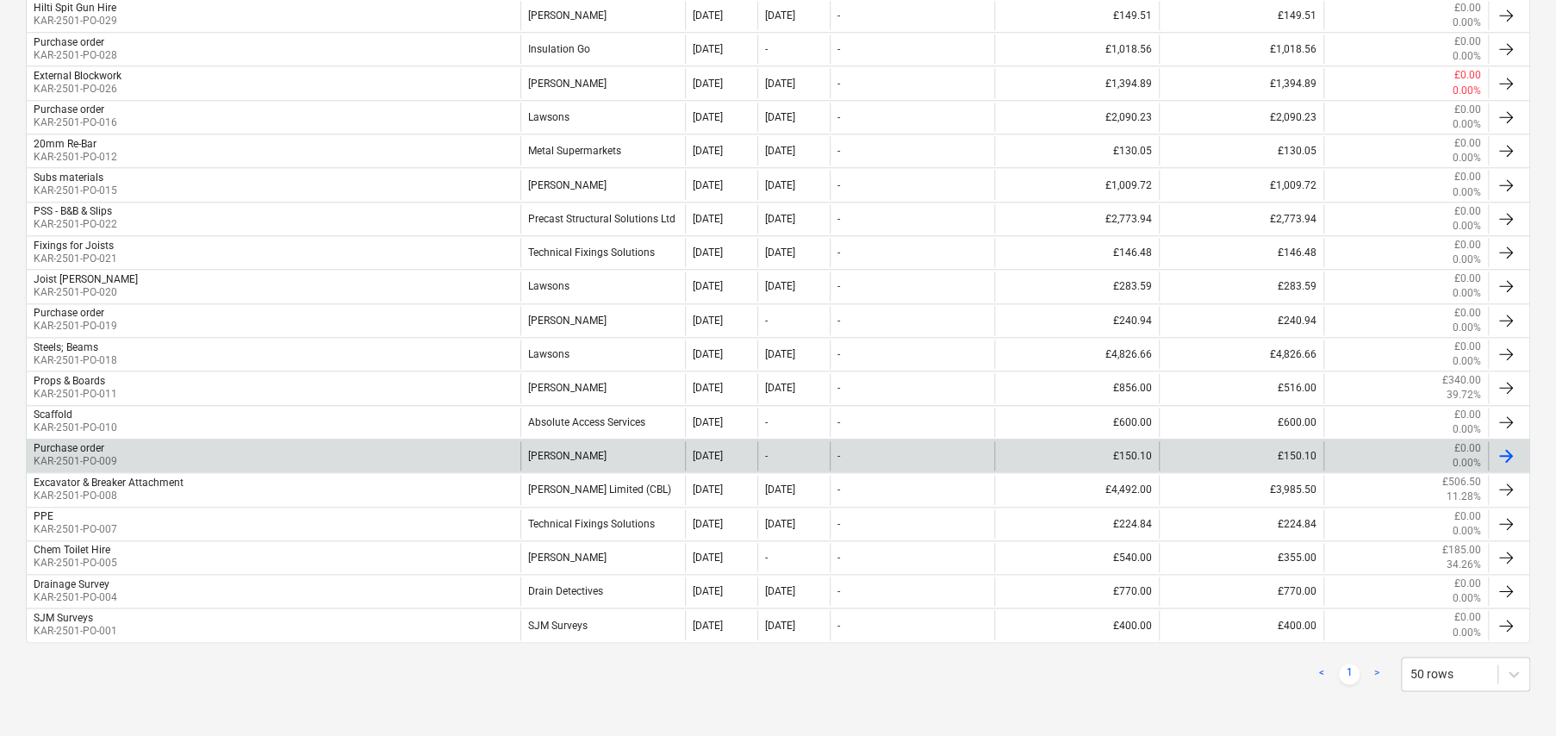
click at [581, 452] on div "Travis Perkins" at bounding box center [602, 455] width 165 height 29
